Goal: Information Seeking & Learning: Learn about a topic

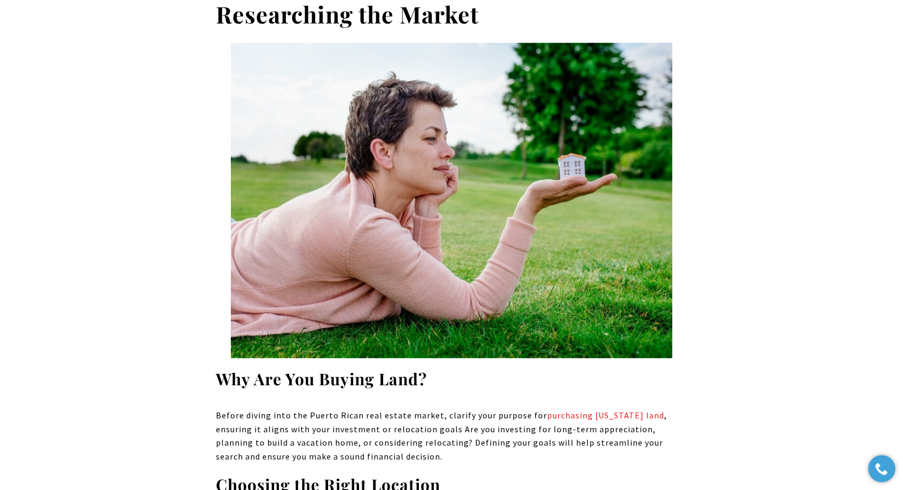
scroll to position [950, 0]
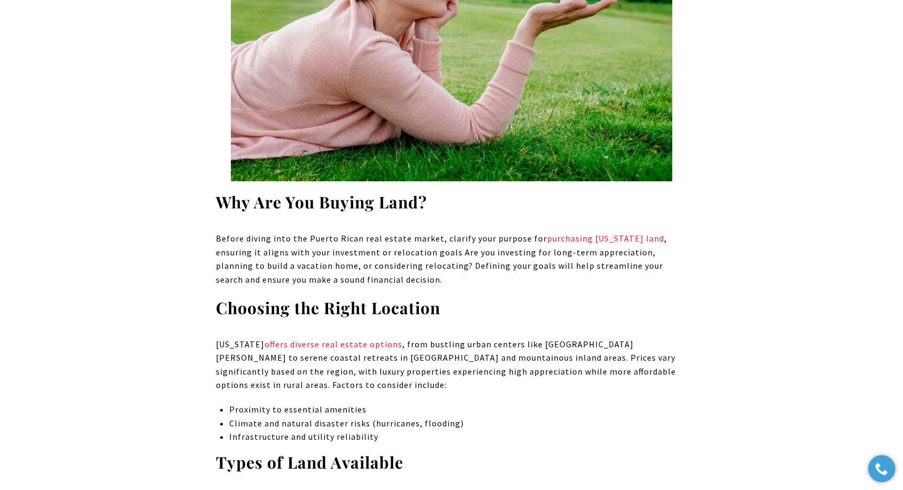
drag, startPoint x: 536, startPoint y: 236, endPoint x: 652, endPoint y: 238, distance: 116.0
click at [652, 238] on p "Before diving into the Puerto Rican real estate market, clarify your purpose fo…" at bounding box center [451, 259] width 471 height 55
copy p "purchasing [US_STATE] land"
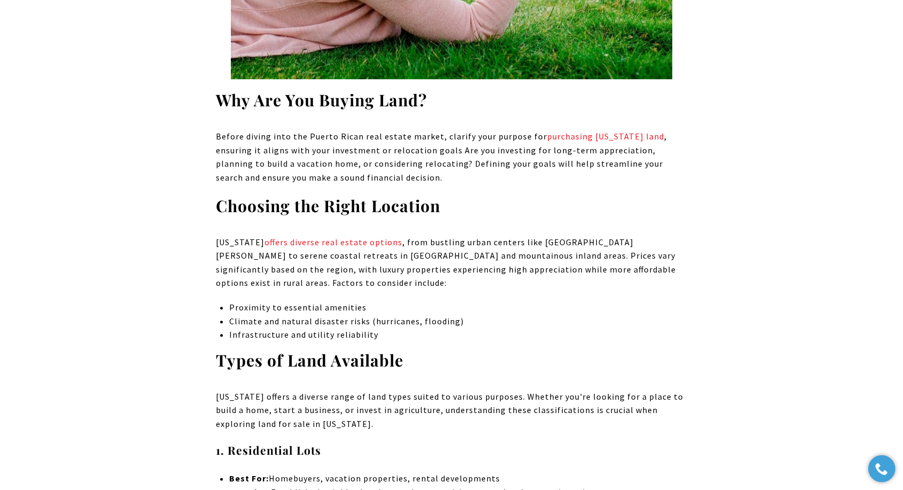
scroll to position [1069, 0]
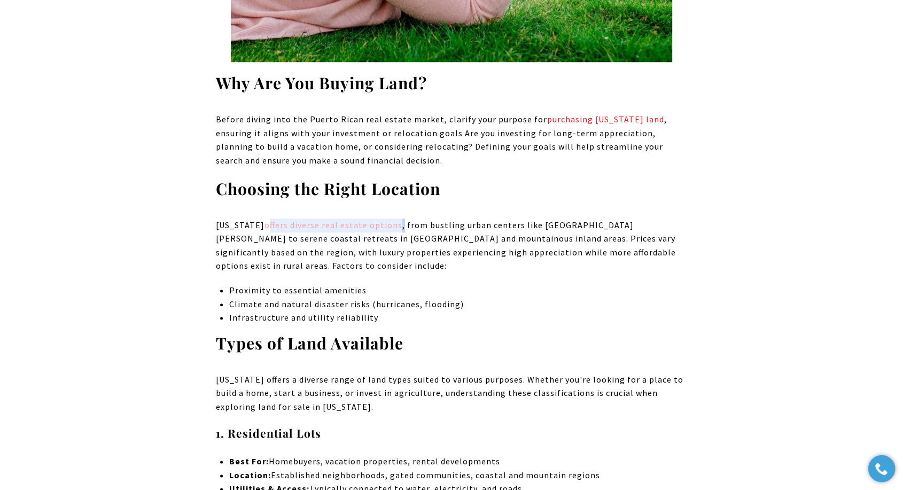
drag, startPoint x: 386, startPoint y: 225, endPoint x: 265, endPoint y: 227, distance: 121.3
click at [265, 227] on p "[US_STATE] offers diverse real estate options , from bustling urban centers lik…" at bounding box center [451, 246] width 471 height 55
copy p "offers diverse real estate options ,"
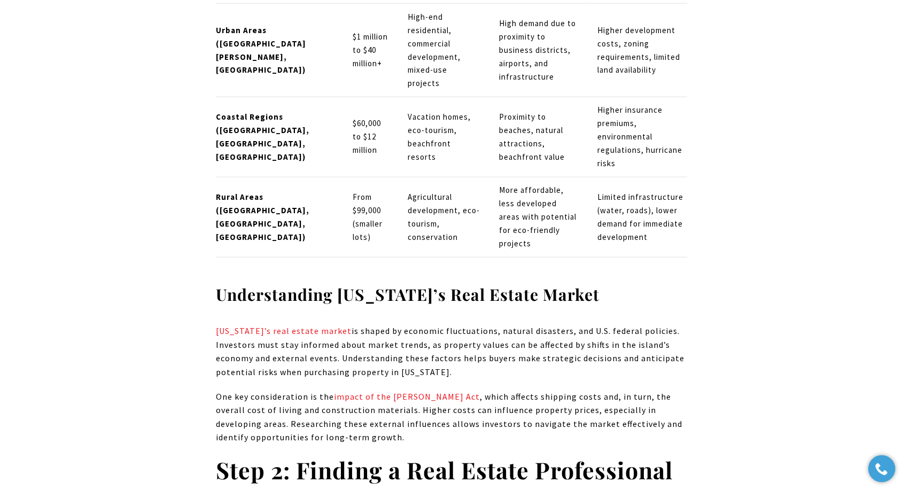
scroll to position [2494, 0]
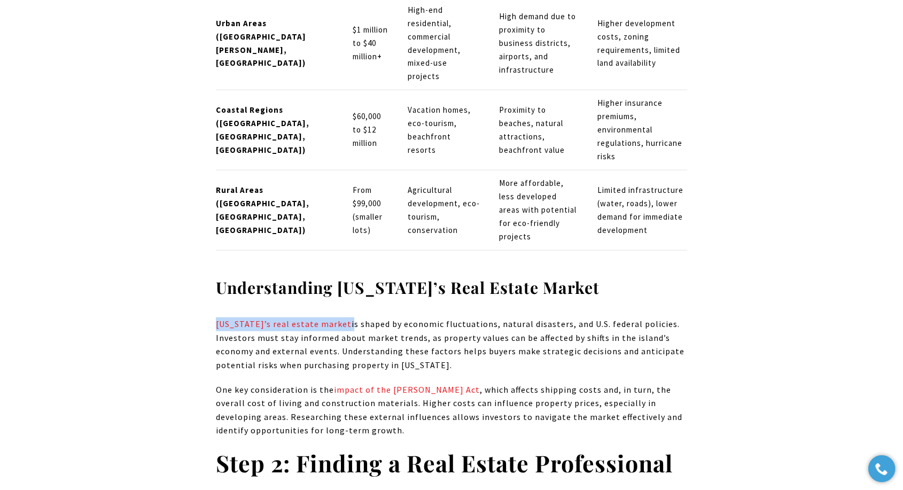
drag, startPoint x: 346, startPoint y: 212, endPoint x: 207, endPoint y: 211, distance: 139.0
copy p "[US_STATE]’s real estate market"
click at [436, 317] on p "[US_STATE]’s real estate market is shaped by economic fluctuations, natural dis…" at bounding box center [451, 344] width 471 height 55
drag, startPoint x: 430, startPoint y: 277, endPoint x: 333, endPoint y: 276, distance: 96.7
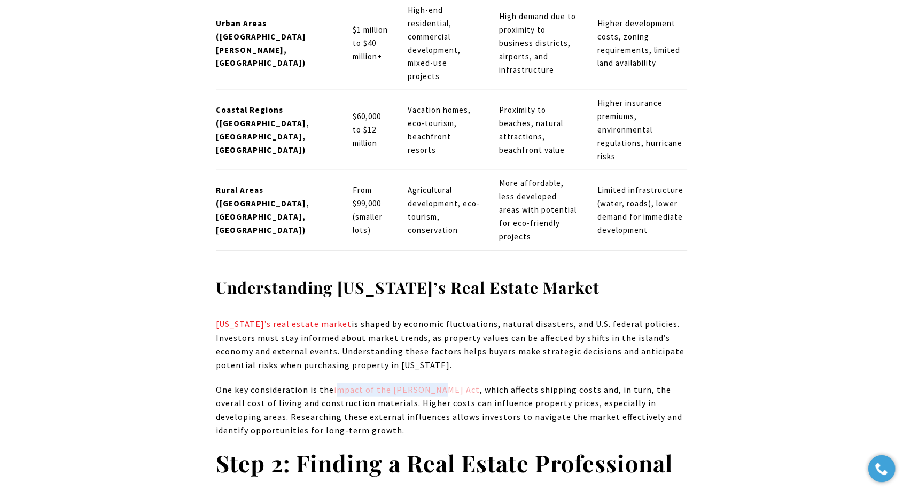
click at [333, 383] on p "One key consideration is the impact of the [PERSON_NAME] Act , which affects sh…" at bounding box center [451, 410] width 471 height 55
copy link "impact of the [PERSON_NAME] Act"
drag, startPoint x: 393, startPoint y: 275, endPoint x: 399, endPoint y: 275, distance: 5.9
click at [478, 317] on p "[US_STATE]’s real estate market is shaped by economic fluctuations, natural dis…" at bounding box center [451, 344] width 471 height 55
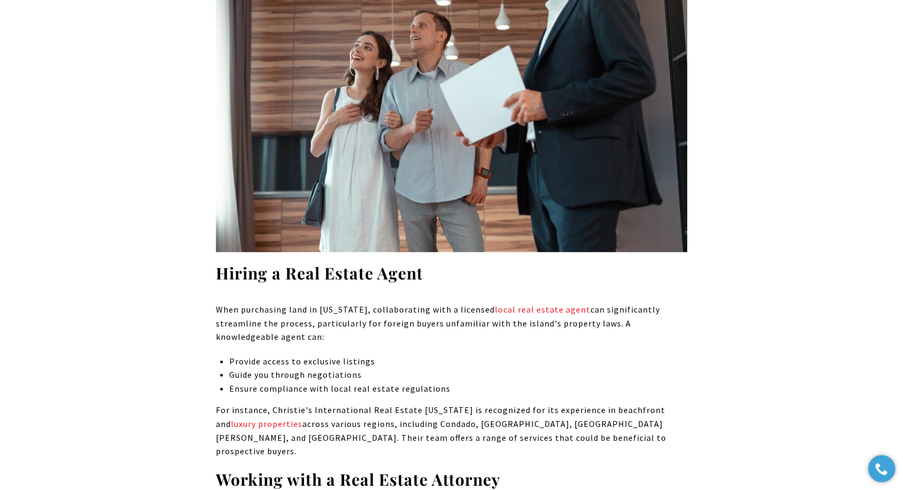
scroll to position [3088, 0]
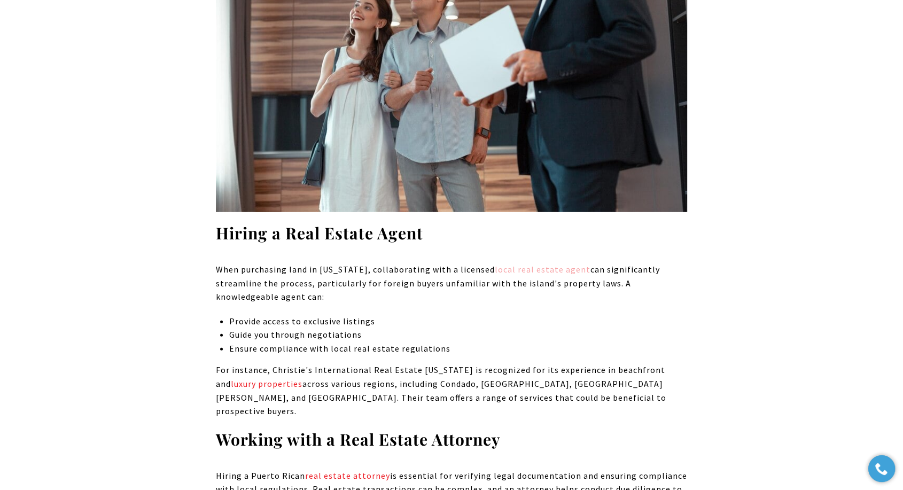
drag, startPoint x: 488, startPoint y: 154, endPoint x: 579, endPoint y: 159, distance: 91.0
click at [579, 263] on p "When purchasing land in [US_STATE], collaborating with a licensed local real es…" at bounding box center [451, 283] width 471 height 41
copy p "local real estate agent"
drag, startPoint x: 525, startPoint y: 148, endPoint x: 505, endPoint y: 156, distance: 22.3
click at [315, 342] on li "Ensure compliance with local real estate regulations" at bounding box center [458, 349] width 458 height 14
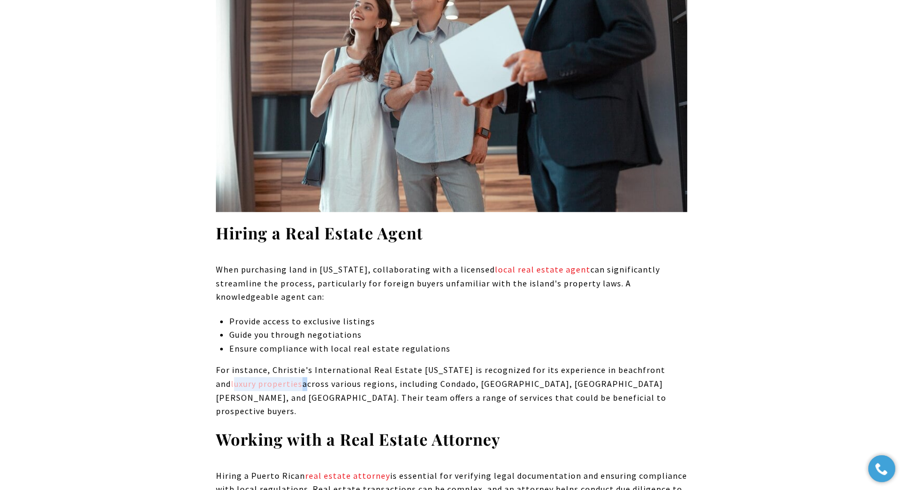
drag, startPoint x: 288, startPoint y: 269, endPoint x: 216, endPoint y: 270, distance: 72.2
click at [216, 363] on p "For instance, Christie's International Real Estate [US_STATE] is recognized for…" at bounding box center [451, 390] width 471 height 55
copy p "luxury properties"
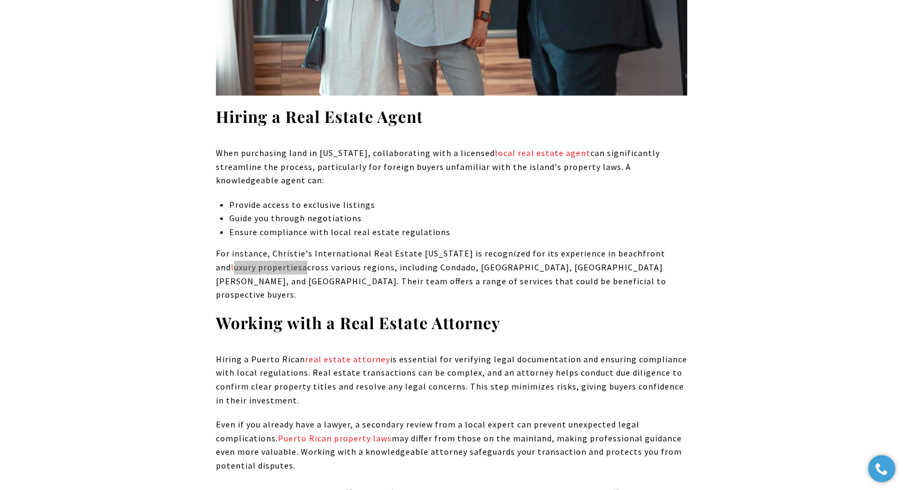
scroll to position [3207, 0]
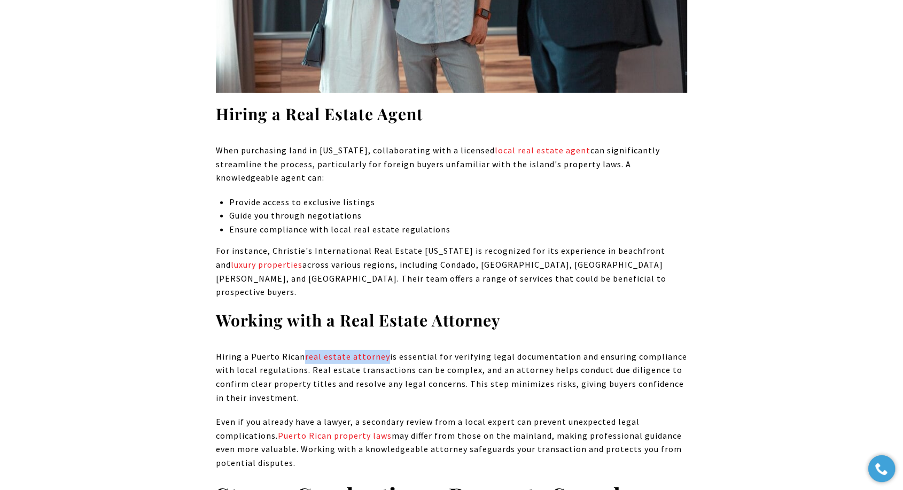
drag, startPoint x: 384, startPoint y: 229, endPoint x: 303, endPoint y: 231, distance: 81.3
click at [303, 350] on p "Hiring a [DEMOGRAPHIC_DATA] real estate attorney is essential for verifying leg…" at bounding box center [451, 377] width 471 height 55
copy p "real estate attorney"
drag, startPoint x: 390, startPoint y: 309, endPoint x: 278, endPoint y: 311, distance: 112.3
click at [278, 415] on p "Even if you already have a lawyer, a secondary review from a local expert can p…" at bounding box center [451, 442] width 471 height 55
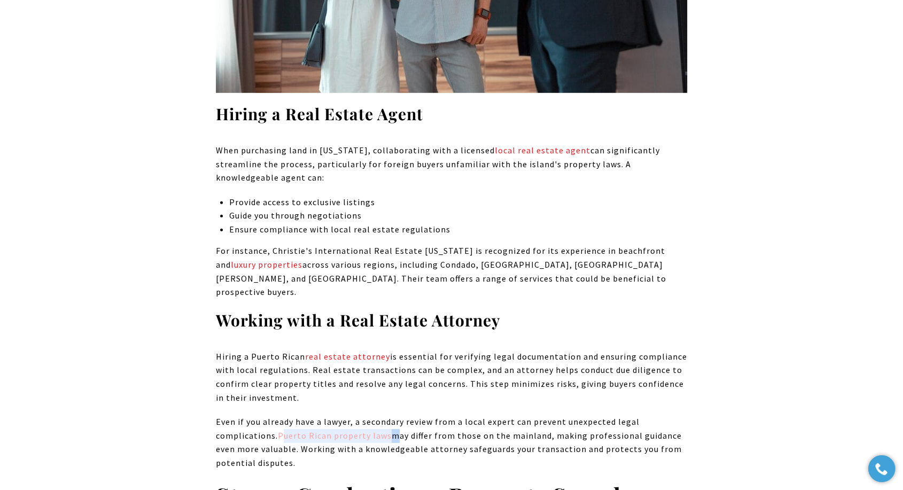
copy p "Puerto Rican property laws"
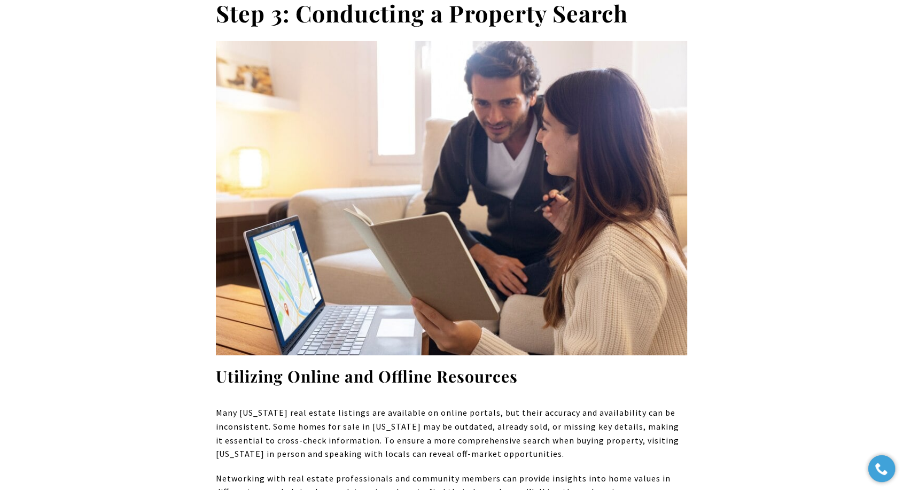
scroll to position [3860, 0]
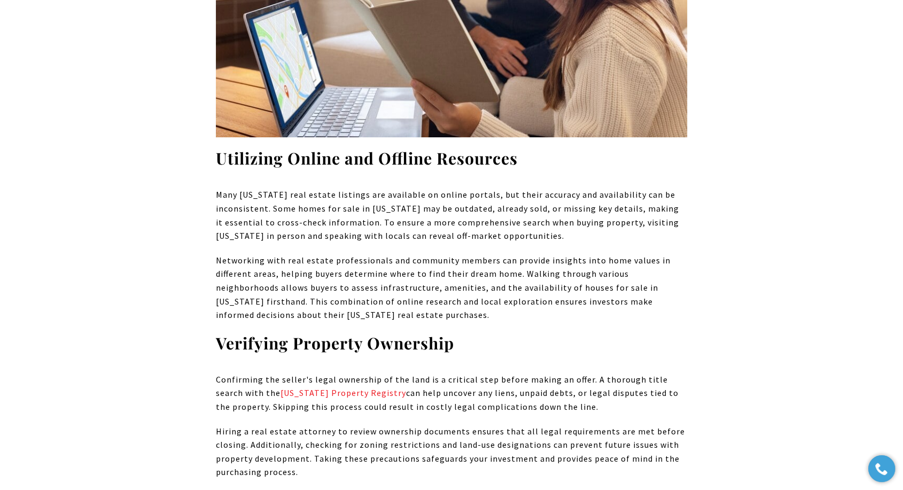
scroll to position [4038, 0]
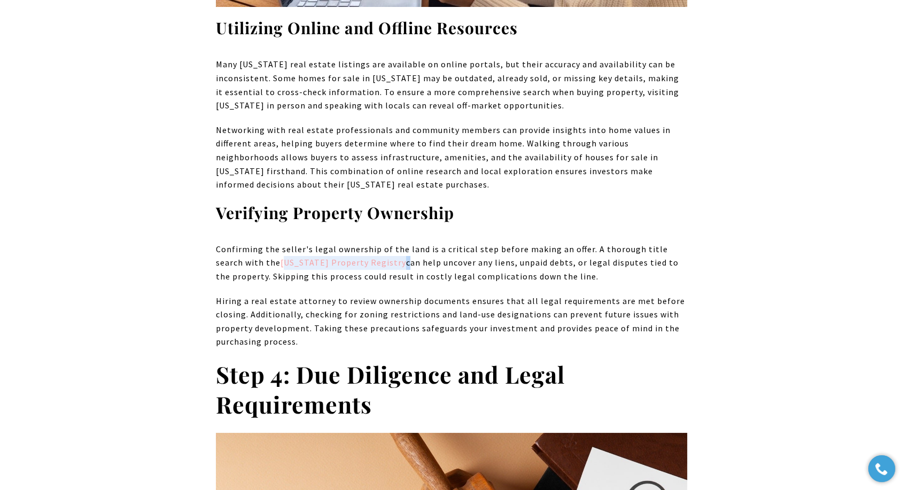
drag, startPoint x: 373, startPoint y: 134, endPoint x: 252, endPoint y: 134, distance: 120.8
click at [252, 243] on p "Confirming the seller's legal ownership of the land is a critical step before m…" at bounding box center [451, 263] width 471 height 41
copy p "[US_STATE] Property Registry"
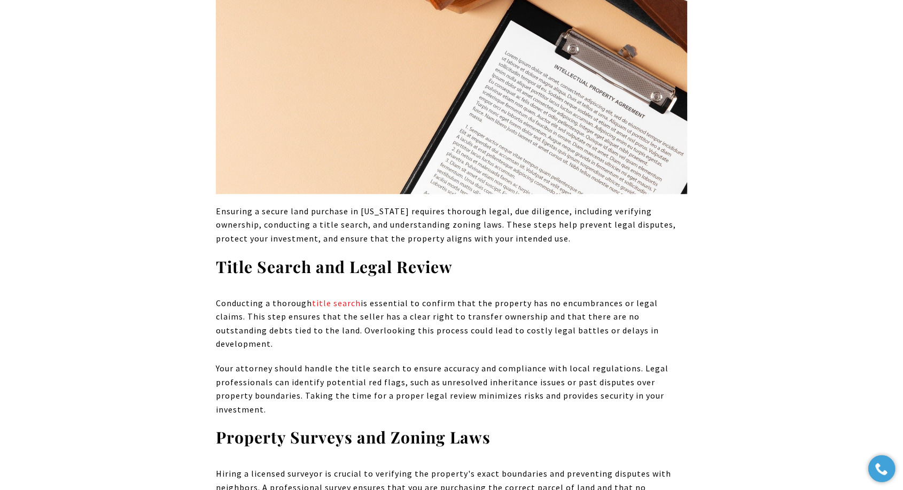
scroll to position [4632, 0]
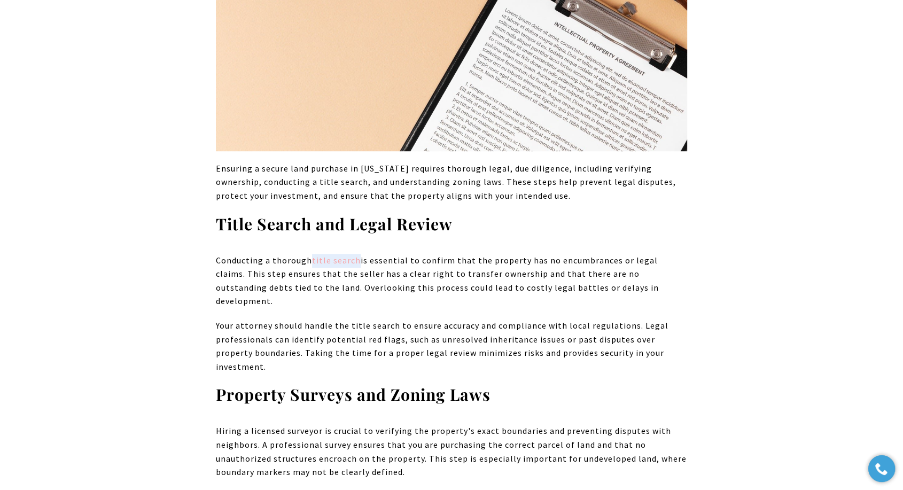
drag, startPoint x: 359, startPoint y: 136, endPoint x: 312, endPoint y: 134, distance: 46.5
click at [312, 254] on p "Conducting a thorough title search is essential to confirm that the property ha…" at bounding box center [451, 281] width 471 height 55
click at [444, 254] on p "Conducting a thorough title search is essential to confirm that the property ha…" at bounding box center [451, 281] width 471 height 55
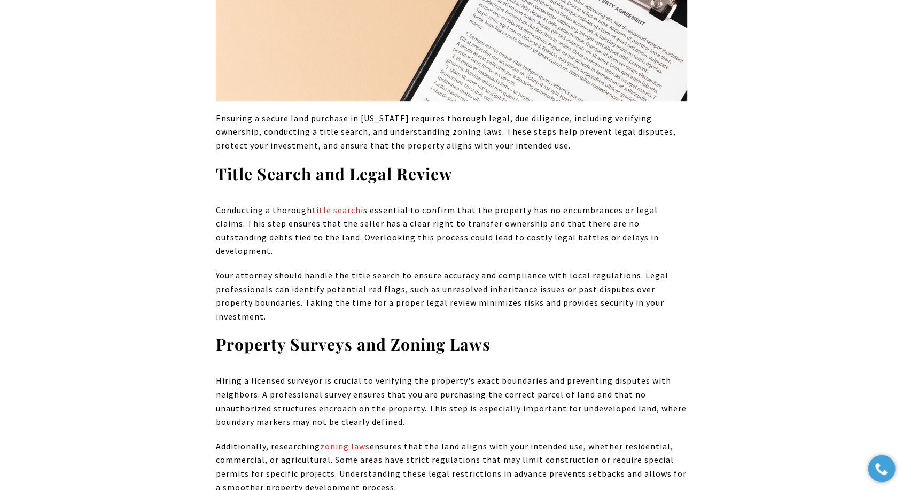
scroll to position [4751, 0]
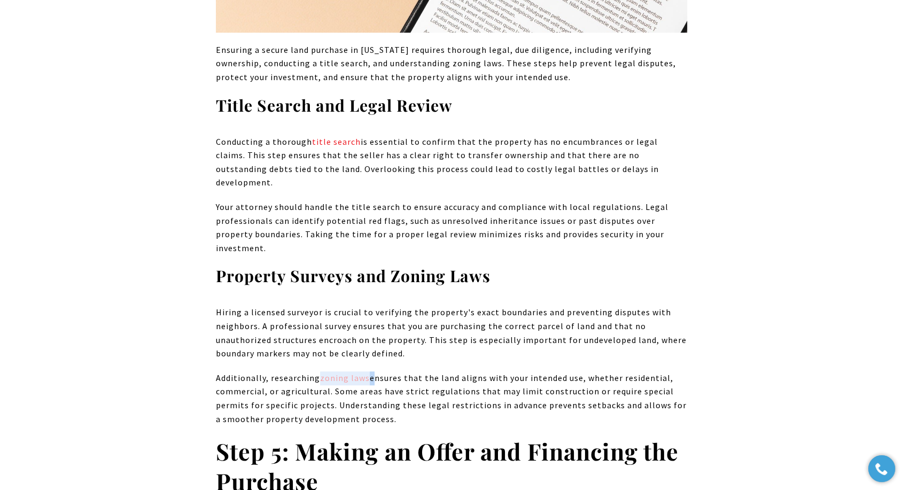
drag, startPoint x: 370, startPoint y: 223, endPoint x: 320, endPoint y: 220, distance: 50.4
click at [320, 371] on p "Additionally, researching zoning laws ensures that the land aligns with your in…" at bounding box center [451, 398] width 471 height 55
click at [481, 371] on p "Additionally, researching zoning laws ensures that the land aligns with your in…" at bounding box center [451, 398] width 471 height 55
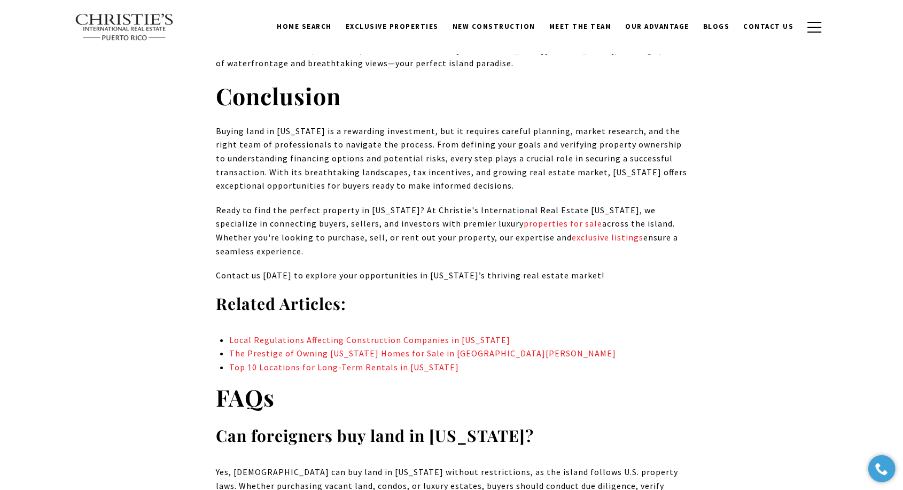
scroll to position [8017, 0]
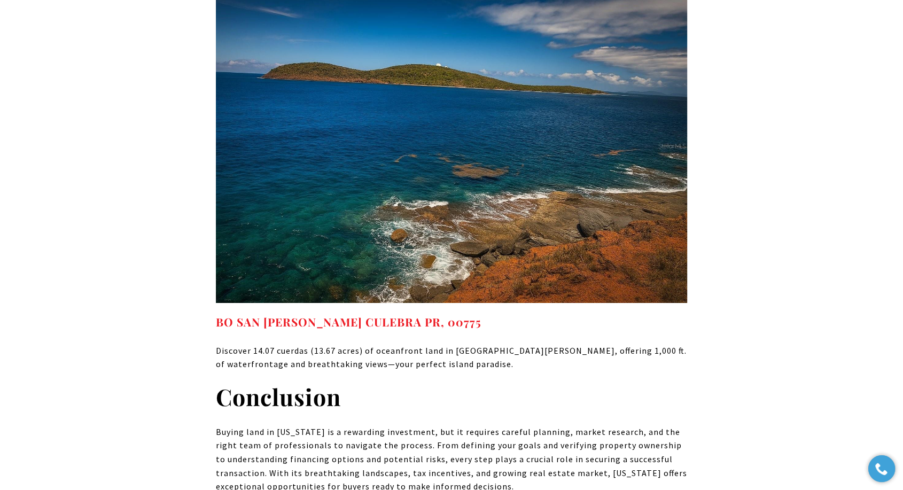
scroll to position [7898, 0]
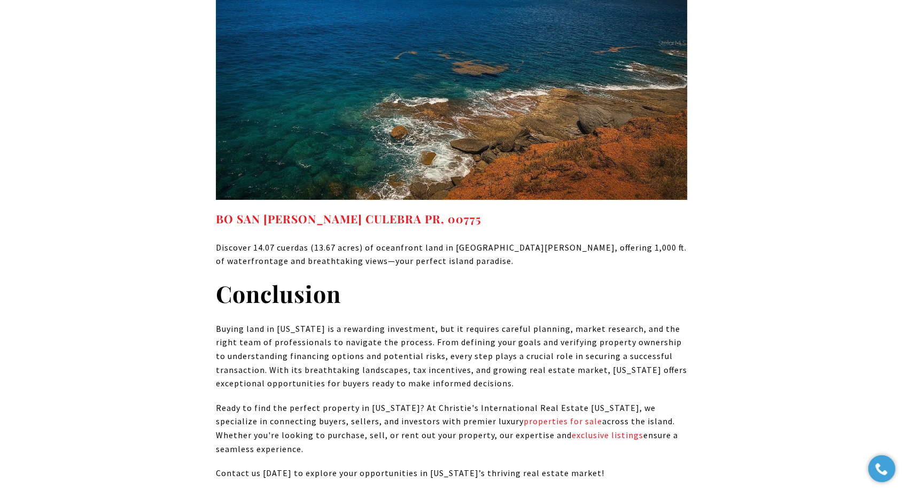
drag, startPoint x: 212, startPoint y: 226, endPoint x: 509, endPoint y: 380, distance: 334.4
drag, startPoint x: 21, startPoint y: 223, endPoint x: 50, endPoint y: 239, distance: 32.3
